Goal: Browse casually: Explore the website without a specific task or goal

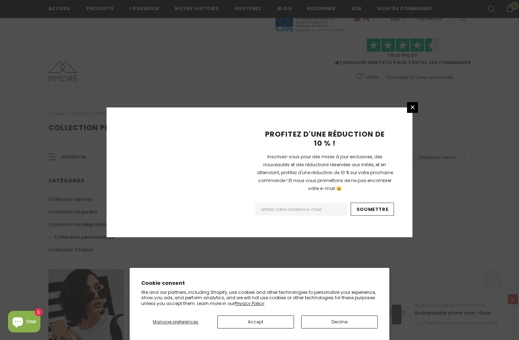
scroll to position [417, 0]
